Goal: Task Accomplishment & Management: Complete application form

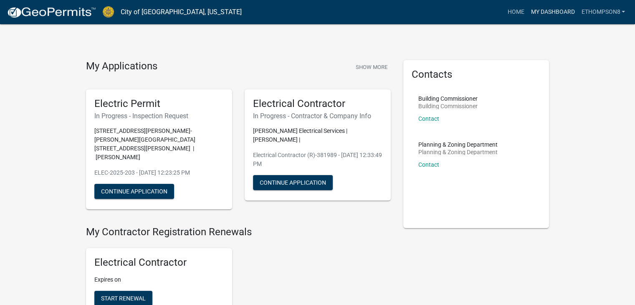
click at [557, 9] on link "My Dashboard" at bounding box center [552, 12] width 50 height 16
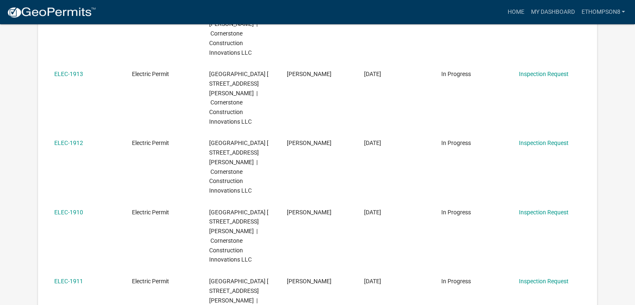
scroll to position [462, 0]
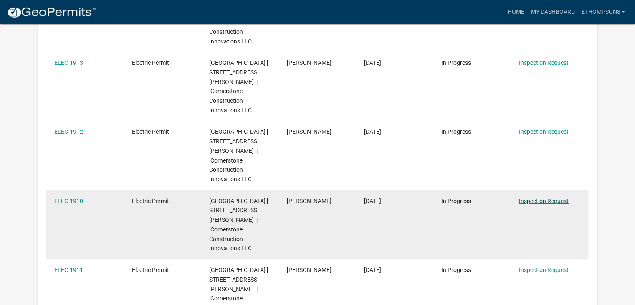
click at [553, 197] on link "Inspection Request" at bounding box center [544, 200] width 50 height 7
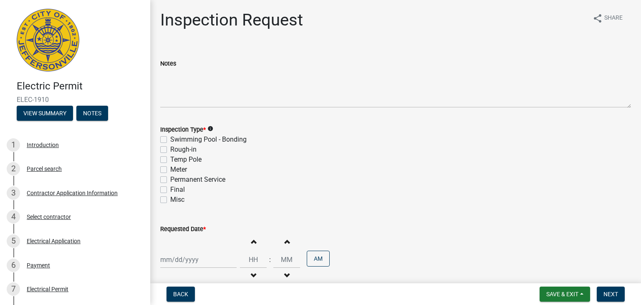
click at [170, 149] on label "Rough-in" at bounding box center [183, 149] width 26 height 10
click at [170, 149] on input "Rough-in" at bounding box center [172, 146] width 5 height 5
checkbox input "true"
checkbox input "false"
checkbox input "true"
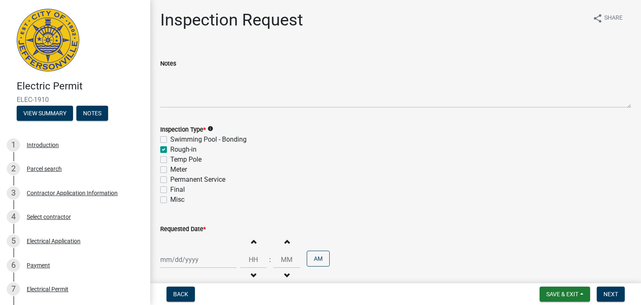
checkbox input "false"
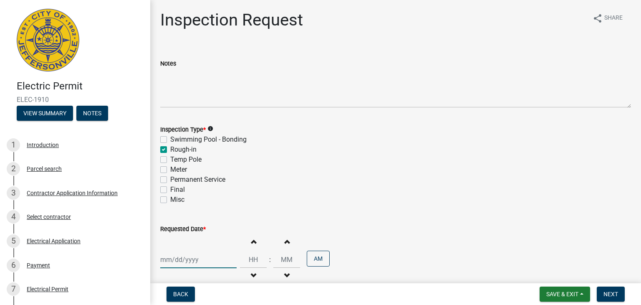
click at [193, 261] on div at bounding box center [198, 259] width 76 height 17
select select "9"
select select "2025"
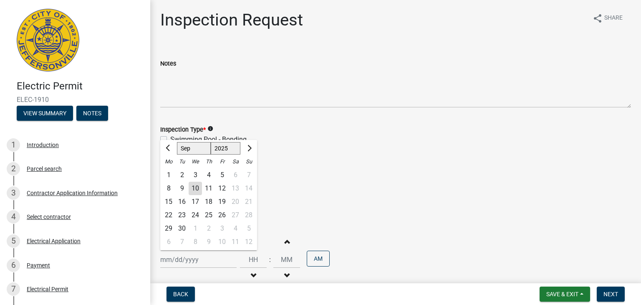
click at [209, 194] on div "11" at bounding box center [208, 187] width 13 height 13
type input "[DATE]"
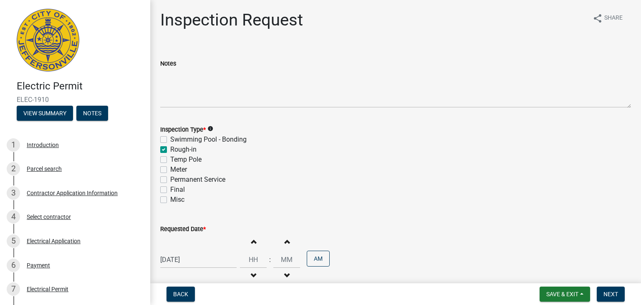
click at [249, 245] on button "Increment hours" at bounding box center [253, 241] width 18 height 15
type input "01"
type input "00"
click at [249, 245] on button "Increment hours" at bounding box center [253, 241] width 18 height 15
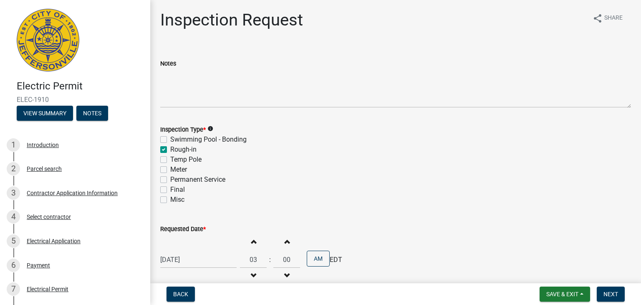
click at [249, 245] on button "Increment hours" at bounding box center [253, 241] width 18 height 15
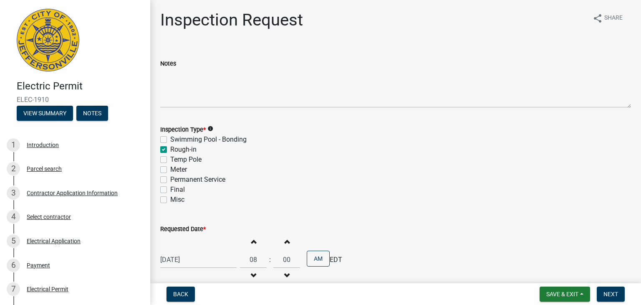
click at [249, 245] on button "Increment hours" at bounding box center [253, 241] width 18 height 15
click at [252, 273] on span "button" at bounding box center [253, 275] width 4 height 7
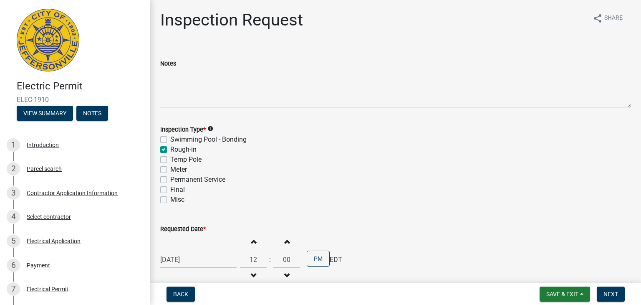
type input "11"
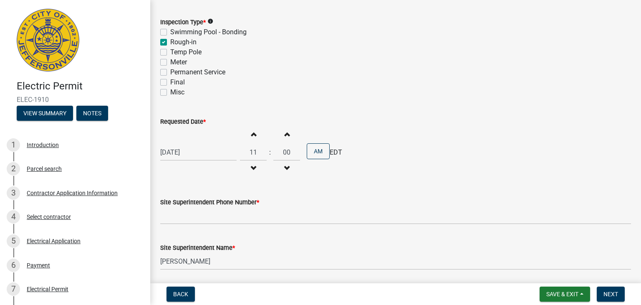
scroll to position [111, 0]
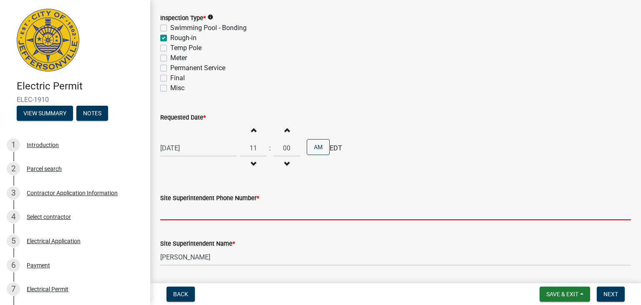
click at [292, 217] on input "Site Superintendent Phone Number *" at bounding box center [395, 211] width 471 height 17
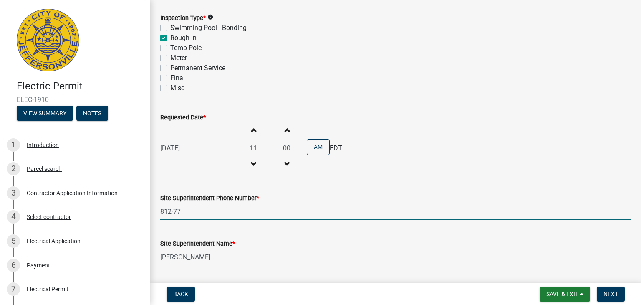
type input "[PHONE_NUMBER]"
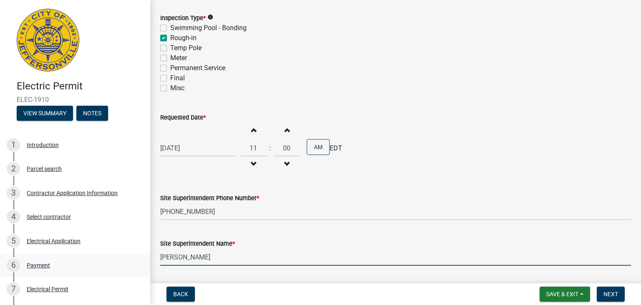
drag, startPoint x: 212, startPoint y: 258, endPoint x: 102, endPoint y: 264, distance: 109.9
click at [102, 264] on div "Electric Permit ELEC-1910 View Summary Notes 1 Introduction 2 Parcel search 3 C…" at bounding box center [320, 152] width 641 height 305
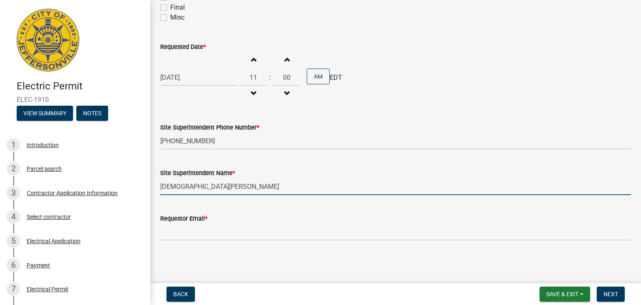
type input "[DEMOGRAPHIC_DATA][PERSON_NAME]"
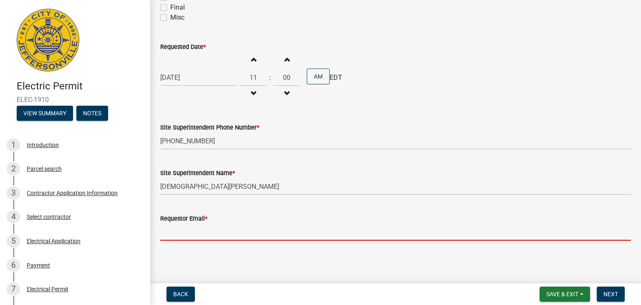
click at [251, 228] on input "Requestor Email *" at bounding box center [395, 231] width 471 height 17
type input "[EMAIL_ADDRESS][DOMAIN_NAME]"
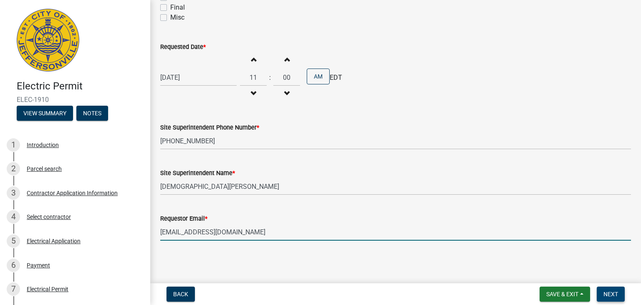
click at [609, 295] on span "Next" at bounding box center [610, 293] width 15 height 7
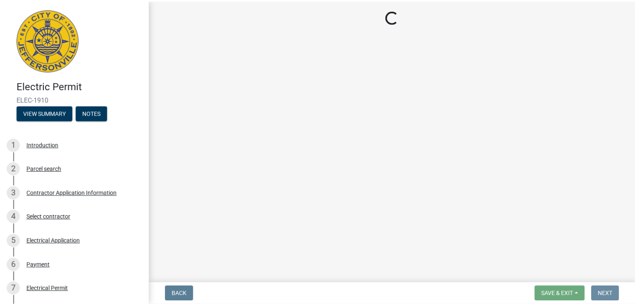
scroll to position [0, 0]
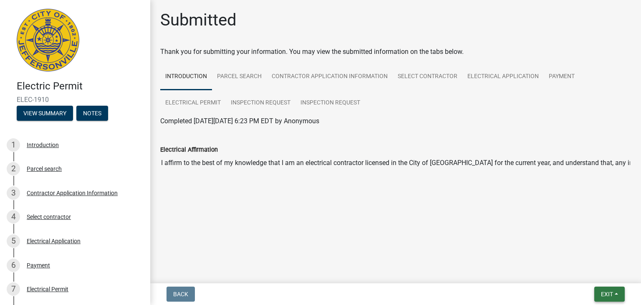
click at [606, 292] on span "Exit" at bounding box center [607, 293] width 12 height 7
click at [583, 257] on button "Save" at bounding box center [591, 252] width 67 height 20
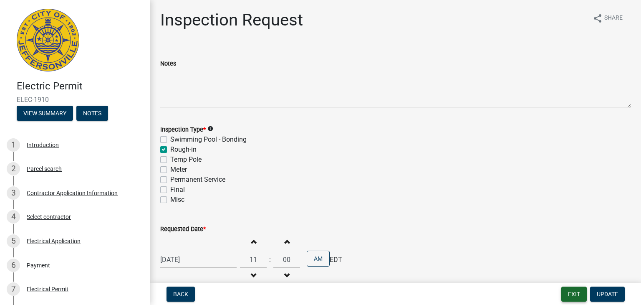
click at [571, 290] on button "Exit" at bounding box center [573, 293] width 25 height 15
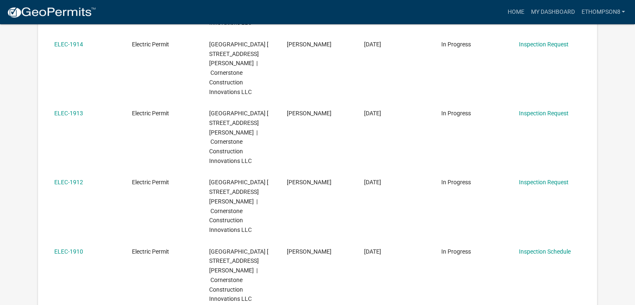
scroll to position [413, 0]
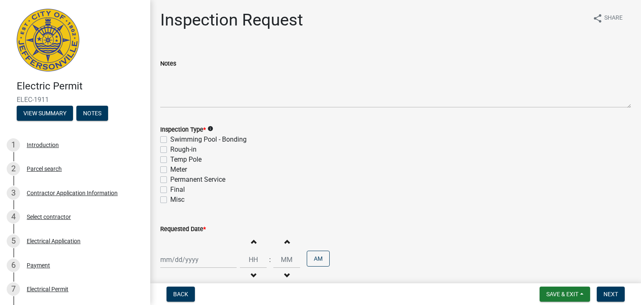
click at [170, 150] on label "Rough-in" at bounding box center [183, 149] width 26 height 10
click at [170, 150] on input "Rough-in" at bounding box center [172, 146] width 5 height 5
checkbox input "true"
checkbox input "false"
checkbox input "true"
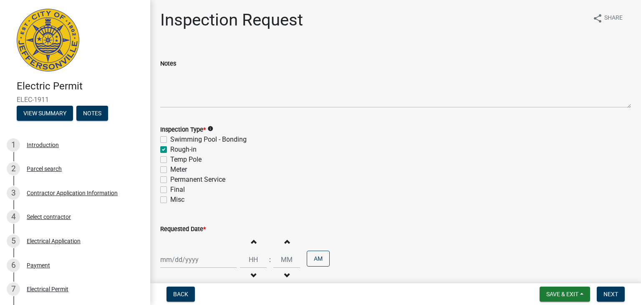
checkbox input "false"
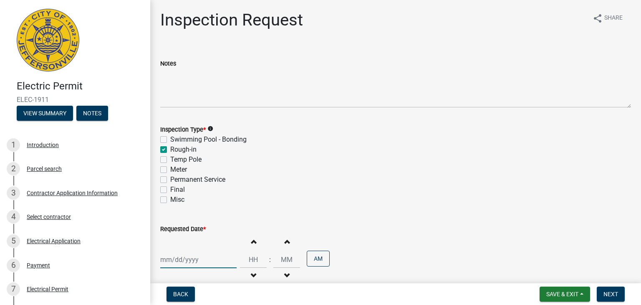
click at [193, 258] on div at bounding box center [198, 259] width 76 height 17
select select "9"
select select "2025"
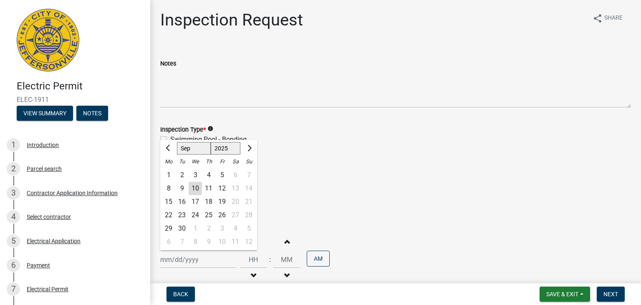
click at [209, 185] on div "11" at bounding box center [208, 187] width 13 height 13
type input "[DATE]"
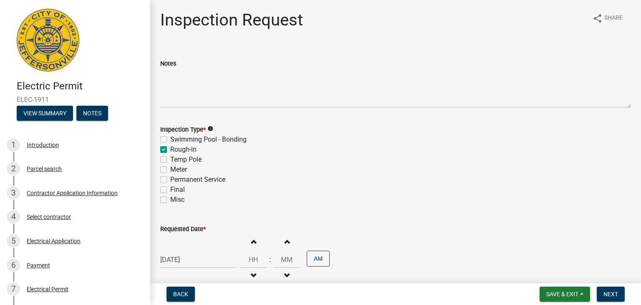
click at [252, 241] on button "Increment hours" at bounding box center [253, 241] width 18 height 15
type input "01"
type input "00"
click at [252, 241] on button "Increment hours" at bounding box center [253, 241] width 18 height 15
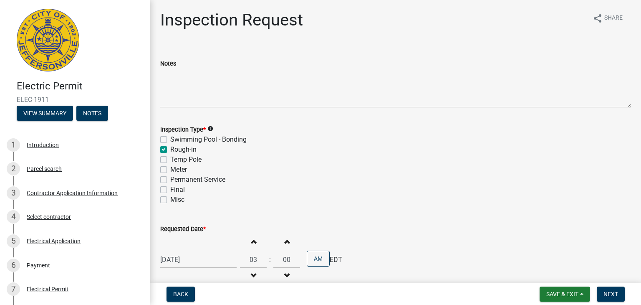
click at [251, 243] on span "button" at bounding box center [253, 241] width 4 height 7
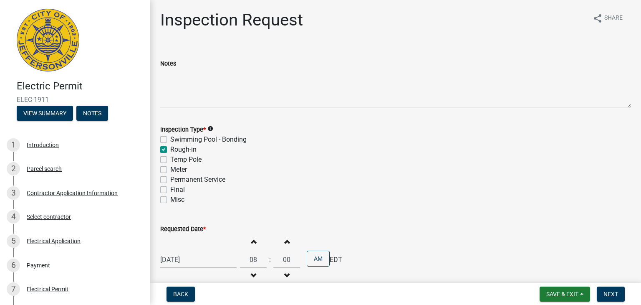
click at [251, 243] on span "button" at bounding box center [253, 241] width 4 height 7
type input "11"
click at [288, 240] on button "Increment minutes" at bounding box center [287, 241] width 18 height 15
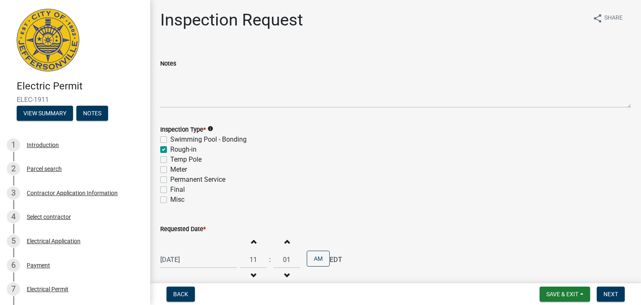
click at [288, 240] on button "Increment minutes" at bounding box center [287, 241] width 18 height 15
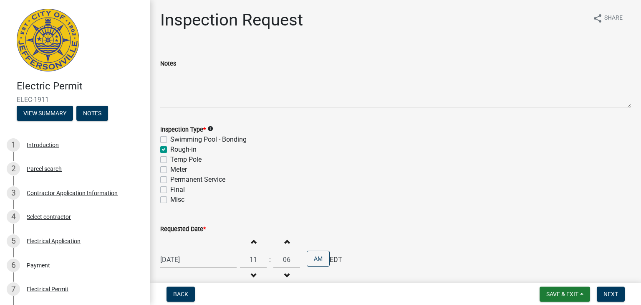
click at [288, 240] on button "Increment minutes" at bounding box center [287, 241] width 18 height 15
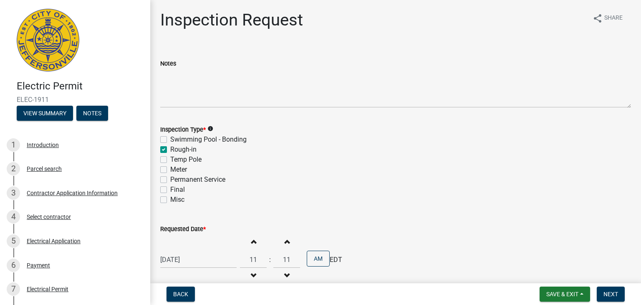
click at [288, 240] on button "Increment minutes" at bounding box center [287, 241] width 18 height 15
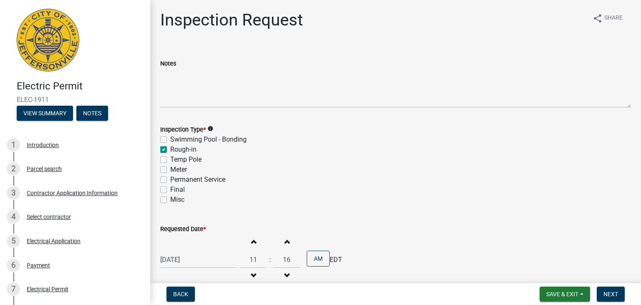
click at [288, 240] on button "Increment minutes" at bounding box center [287, 241] width 18 height 15
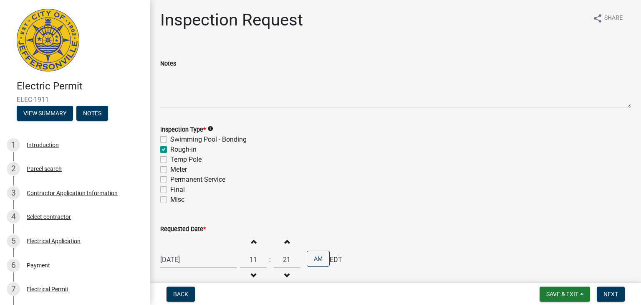
click at [288, 240] on button "Increment minutes" at bounding box center [287, 241] width 18 height 15
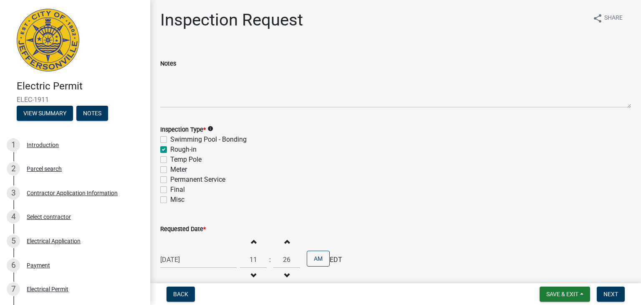
click at [288, 240] on button "Increment minutes" at bounding box center [287, 241] width 18 height 15
type input "30"
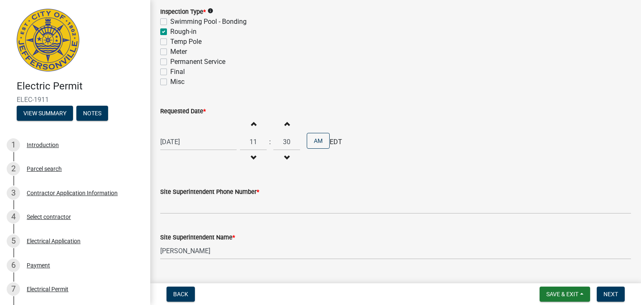
scroll to position [113, 0]
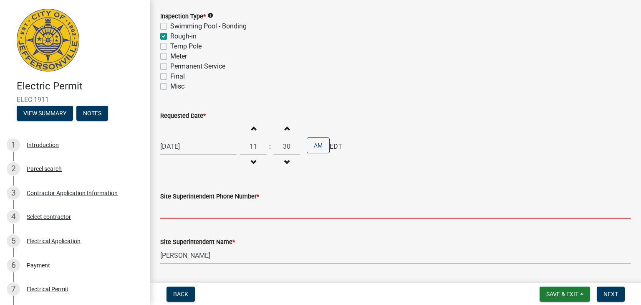
click at [276, 214] on input "Site Superintendent Phone Number *" at bounding box center [395, 209] width 471 height 17
type input "[PHONE_NUMBER]"
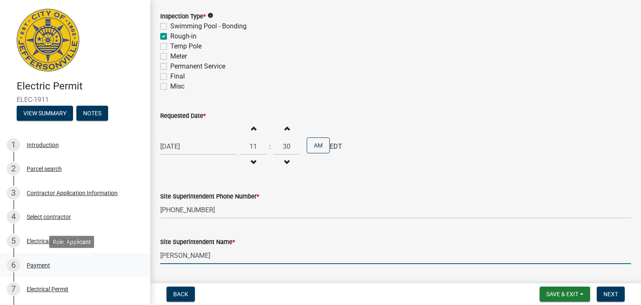
drag, startPoint x: 208, startPoint y: 256, endPoint x: 103, endPoint y: 261, distance: 104.4
click at [103, 261] on div "Electric Permit ELEC-1911 View Summary Notes 1 Introduction 2 Parcel search 3 C…" at bounding box center [320, 152] width 641 height 305
type input "[DEMOGRAPHIC_DATA][PERSON_NAME]"
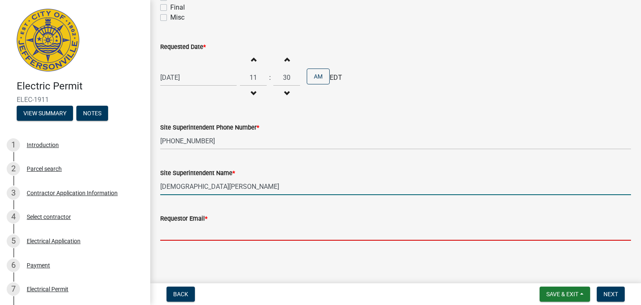
click at [249, 232] on input "Requestor Email *" at bounding box center [395, 231] width 471 height 17
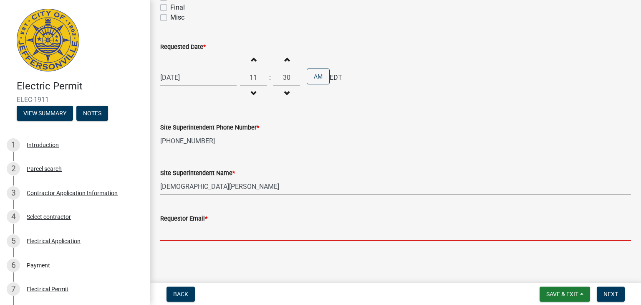
type input "[EMAIL_ADDRESS][DOMAIN_NAME]"
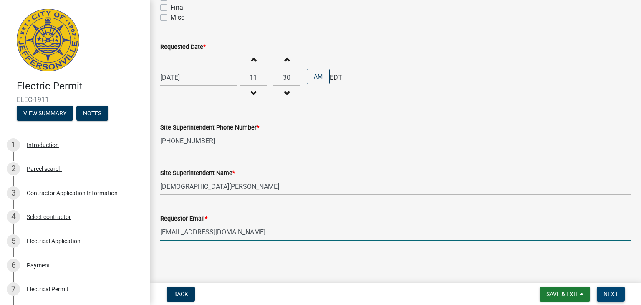
click at [605, 292] on span "Next" at bounding box center [610, 293] width 15 height 7
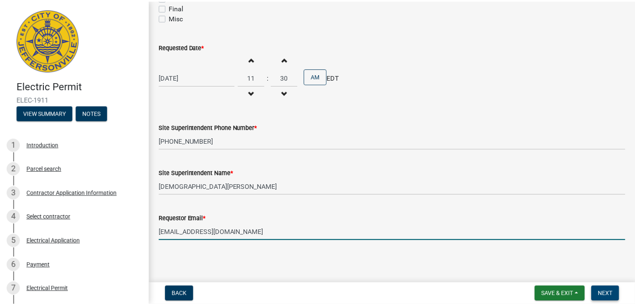
scroll to position [0, 0]
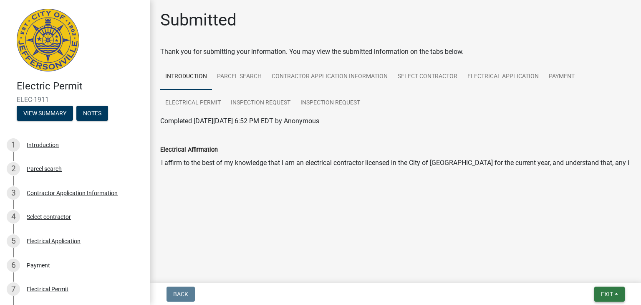
click at [609, 292] on span "Exit" at bounding box center [607, 293] width 12 height 7
click at [599, 270] on button "Save & Exit" at bounding box center [591, 272] width 67 height 20
